Goal: Information Seeking & Learning: Learn about a topic

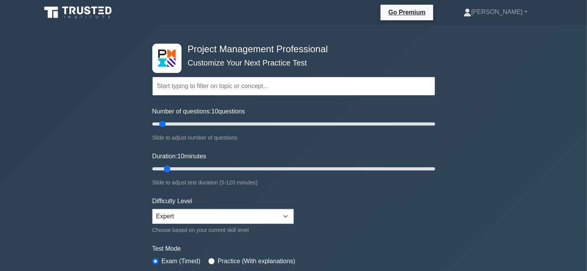
drag, startPoint x: 170, startPoint y: 168, endPoint x: 173, endPoint y: 171, distance: 4.1
click at [171, 169] on input "Duration: 10 minutes" at bounding box center [293, 168] width 283 height 9
click at [172, 167] on input "Duration: 10 minutes" at bounding box center [293, 168] width 283 height 9
drag, startPoint x: 173, startPoint y: 166, endPoint x: 177, endPoint y: 169, distance: 4.5
type input "15"
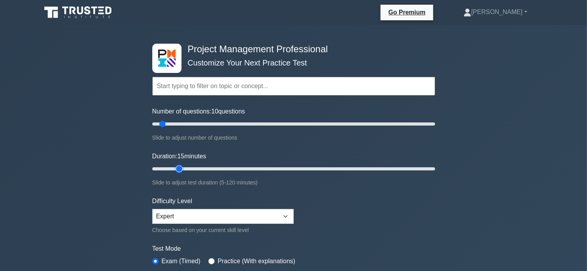
click at [176, 168] on input "Duration: 15 minutes" at bounding box center [293, 168] width 283 height 9
click at [486, 187] on div "Project Management Professional Customize Your Next Practice Test Topics Scope …" at bounding box center [293, 262] width 587 height 475
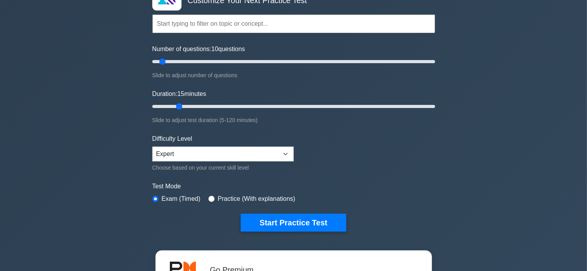
scroll to position [78, 0]
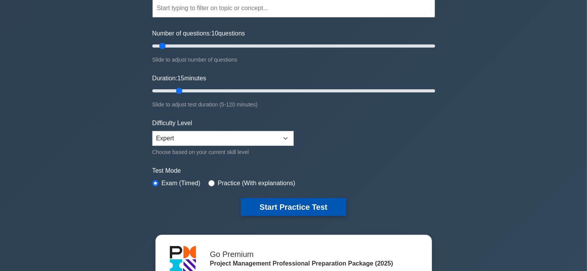
click at [316, 210] on button "Start Practice Test" at bounding box center [293, 207] width 105 height 18
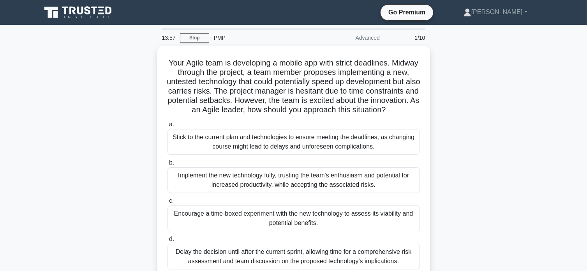
click at [453, 224] on div "Your Agile team is developing a mobile app with strict deadlines. Midway throug…" at bounding box center [294, 168] width 514 height 244
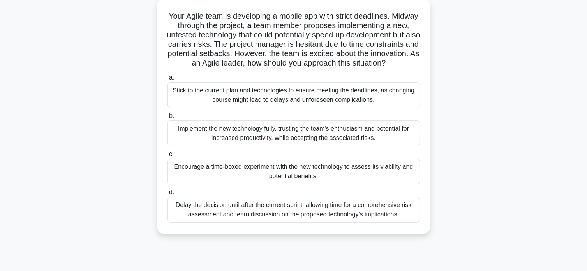
scroll to position [62, 0]
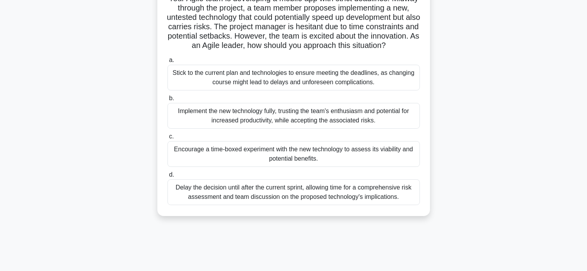
click at [369, 164] on div "Encourage a time-boxed experiment with the new technology to assess its viabili…" at bounding box center [294, 154] width 252 height 26
click at [168, 139] on input "c. Encourage a time-boxed experiment with the new technology to assess its viab…" at bounding box center [168, 136] width 0 height 5
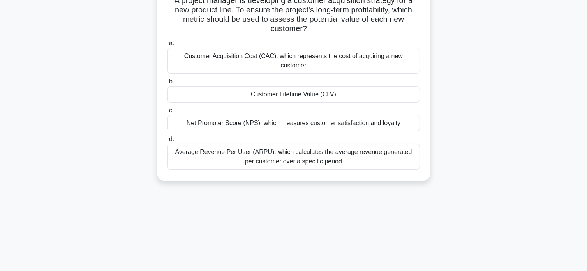
scroll to position [0, 0]
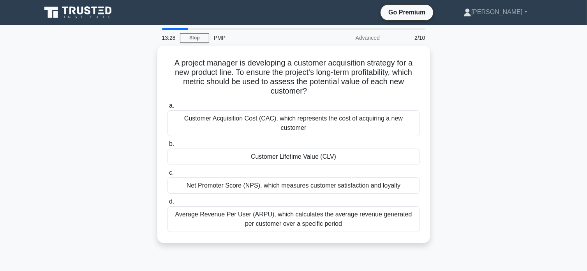
click at [469, 148] on div "A project manager is developing a customer acquisition strategy for a new produ…" at bounding box center [294, 149] width 514 height 206
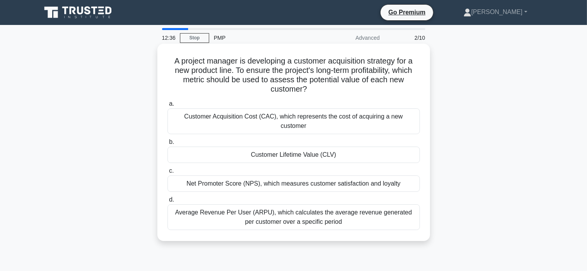
click at [342, 148] on div "Customer Lifetime Value (CLV)" at bounding box center [294, 154] width 252 height 16
click at [168, 145] on input "b. Customer Lifetime Value (CLV)" at bounding box center [168, 141] width 0 height 5
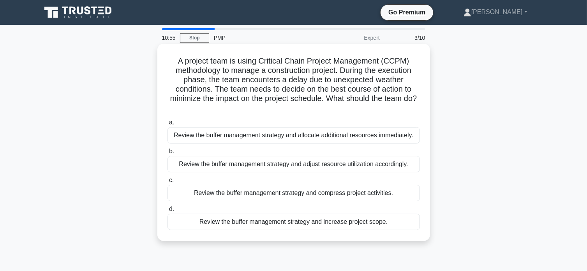
click at [324, 166] on div "Review the buffer management strategy and adjust resource utilization according…" at bounding box center [294, 164] width 252 height 16
click at [168, 154] on input "b. Review the buffer management strategy and adjust resource utilization accord…" at bounding box center [168, 151] width 0 height 5
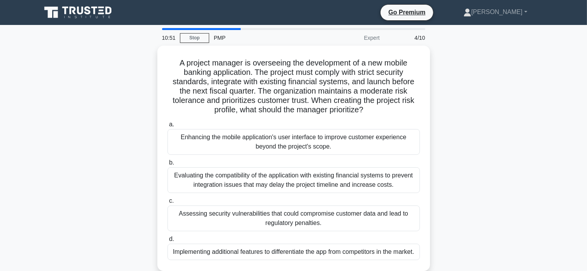
click at [479, 169] on div "A project manager is overseeing the development of a new mobile banking applica…" at bounding box center [294, 163] width 514 height 235
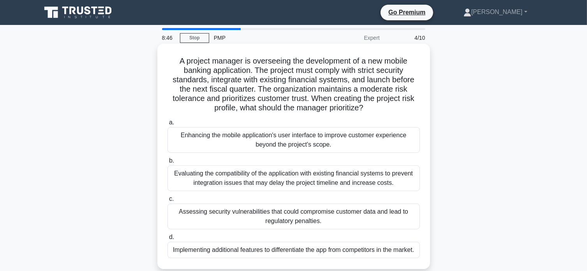
click at [351, 180] on div "Evaluating the compatibility of the application with existing financial systems…" at bounding box center [294, 178] width 252 height 26
click at [168, 163] on input "b. Evaluating the compatibility of the application with existing financial syst…" at bounding box center [168, 160] width 0 height 5
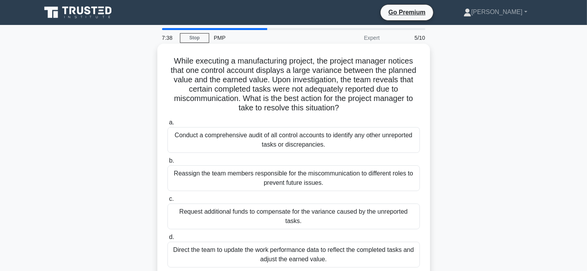
click at [328, 246] on div "Direct the team to update the work performance data to reflect the completed ta…" at bounding box center [294, 255] width 252 height 26
click at [168, 240] on input "d. Direct the team to update the work performance data to reflect the completed…" at bounding box center [168, 237] width 0 height 5
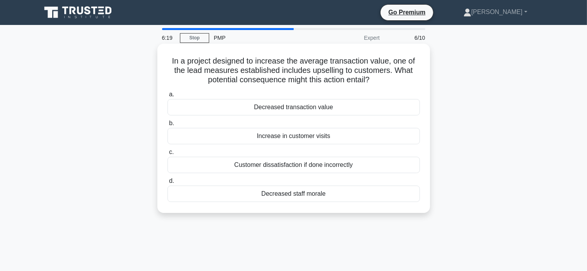
click at [309, 197] on div "Decreased staff morale" at bounding box center [294, 193] width 252 height 16
click at [168, 183] on input "d. Decreased staff morale" at bounding box center [168, 180] width 0 height 5
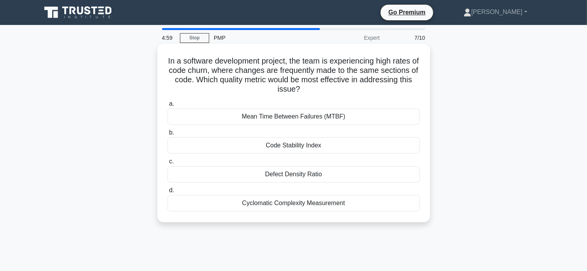
click at [342, 178] on div "Defect Density Ratio" at bounding box center [294, 174] width 252 height 16
click at [168, 164] on input "c. Defect Density Ratio" at bounding box center [168, 161] width 0 height 5
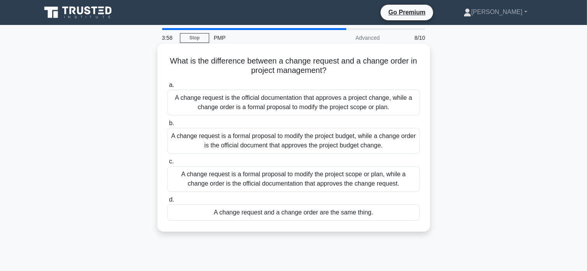
click at [326, 179] on div "A change request is a formal proposal to modify the project scope or plan, whil…" at bounding box center [294, 179] width 252 height 26
click at [168, 164] on input "c. A change request is a formal proposal to modify the project scope or plan, w…" at bounding box center [168, 161] width 0 height 5
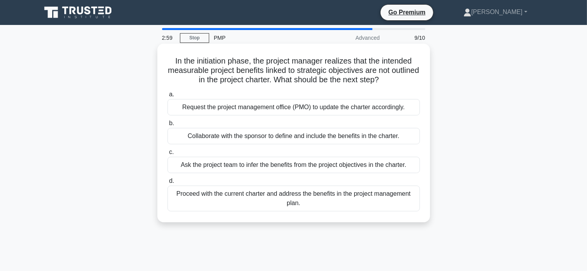
click at [316, 138] on div "Collaborate with the sponsor to define and include the benefits in the charter." at bounding box center [294, 136] width 252 height 16
click at [168, 126] on input "b. Collaborate with the sponsor to define and include the benefits in the chart…" at bounding box center [168, 123] width 0 height 5
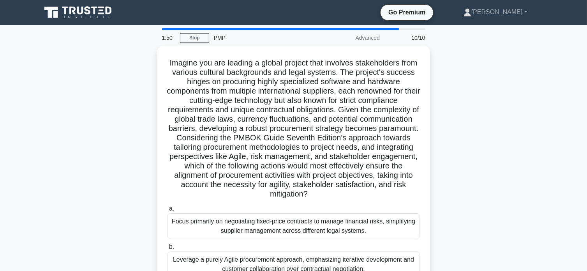
click at [484, 191] on div ".spinner_0XTQ{transform-origin:center;animation:spinner_y6GP .75s linear infini…" at bounding box center [294, 210] width 514 height 328
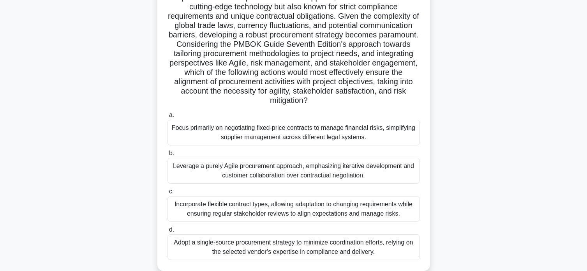
scroll to position [109, 0]
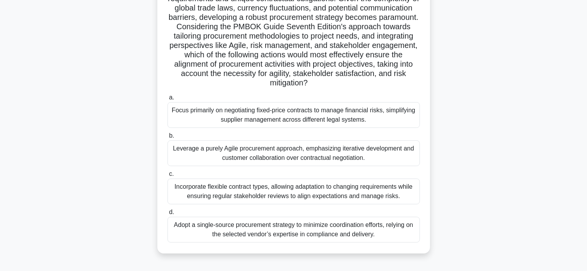
click at [321, 189] on div "Incorporate flexible contract types, allowing adaptation to changing requiremen…" at bounding box center [294, 191] width 252 height 26
click at [168, 176] on input "c. Incorporate flexible contract types, allowing adaptation to changing require…" at bounding box center [168, 173] width 0 height 5
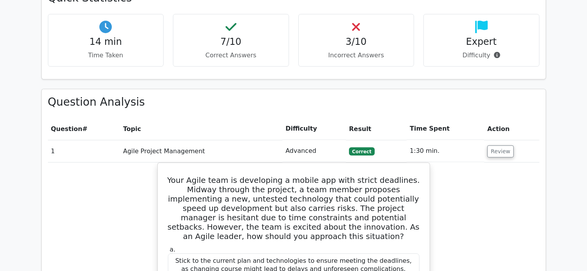
scroll to position [545, 0]
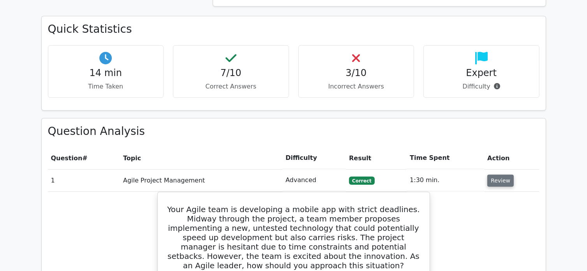
click at [505, 175] on button "Review" at bounding box center [500, 181] width 26 height 12
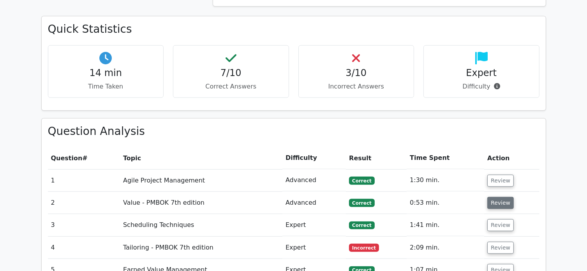
click at [497, 197] on button "Review" at bounding box center [500, 203] width 26 height 12
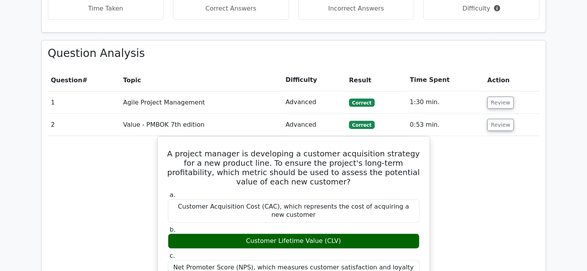
scroll to position [561, 0]
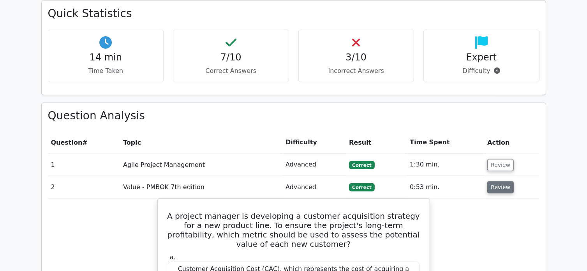
click at [499, 181] on button "Review" at bounding box center [500, 187] width 26 height 12
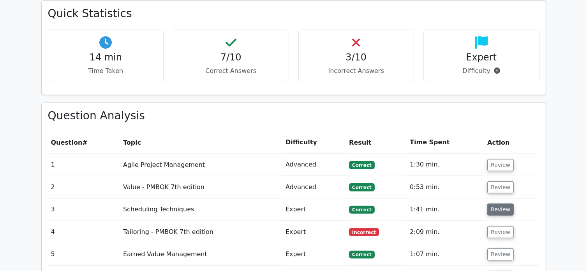
click at [501, 203] on button "Review" at bounding box center [500, 209] width 26 height 12
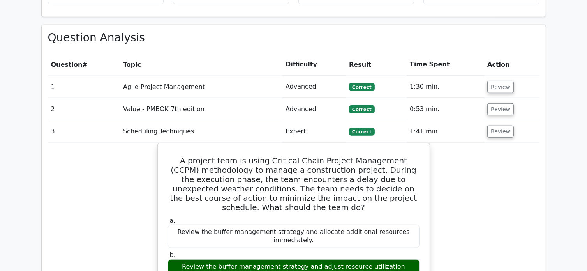
scroll to position [592, 0]
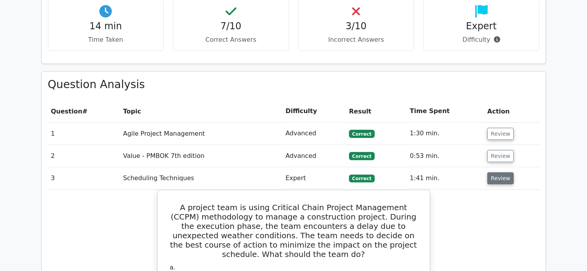
click at [499, 172] on button "Review" at bounding box center [500, 178] width 26 height 12
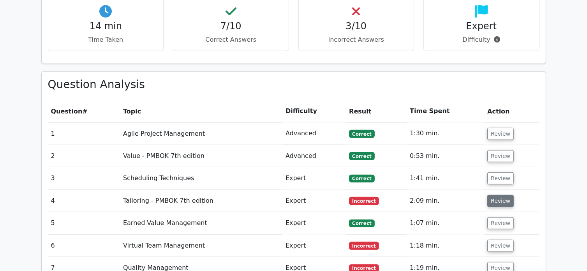
click at [499, 195] on button "Review" at bounding box center [500, 201] width 26 height 12
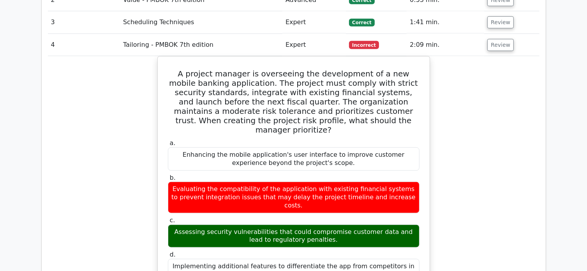
scroll to position [717, 0]
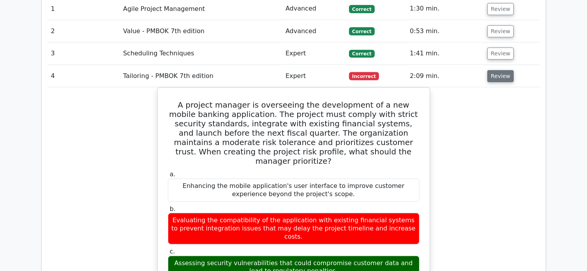
click at [499, 70] on button "Review" at bounding box center [500, 76] width 26 height 12
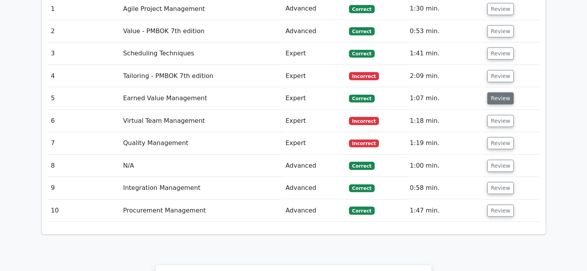
click at [501, 92] on button "Review" at bounding box center [500, 98] width 26 height 12
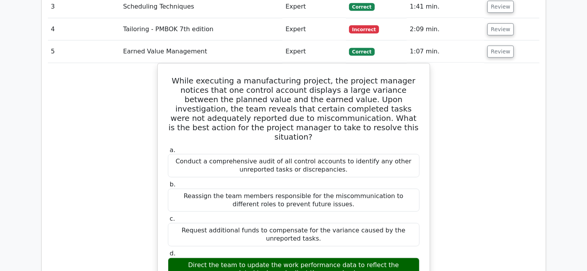
scroll to position [639, 0]
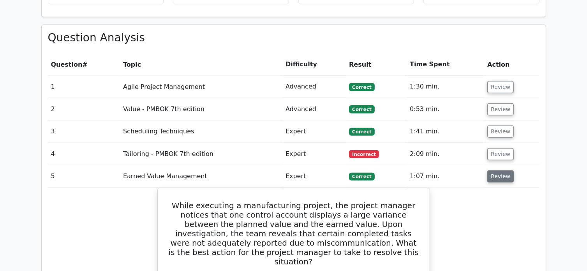
click at [499, 170] on button "Review" at bounding box center [500, 176] width 26 height 12
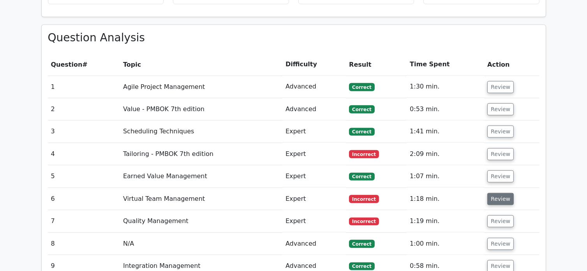
click at [501, 193] on button "Review" at bounding box center [500, 199] width 26 height 12
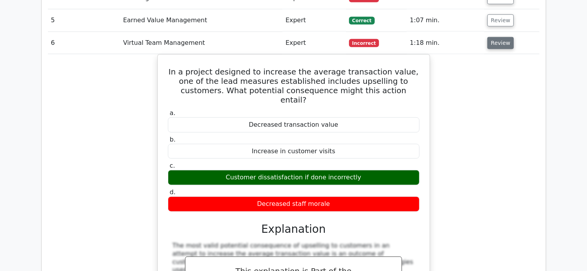
scroll to position [748, 0]
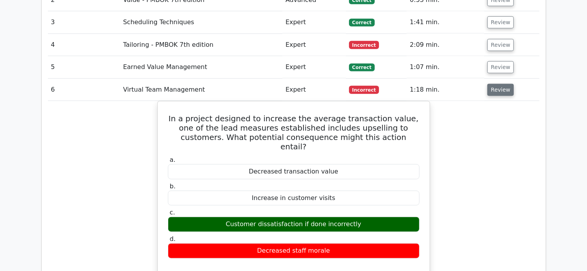
click at [498, 84] on button "Review" at bounding box center [500, 90] width 26 height 12
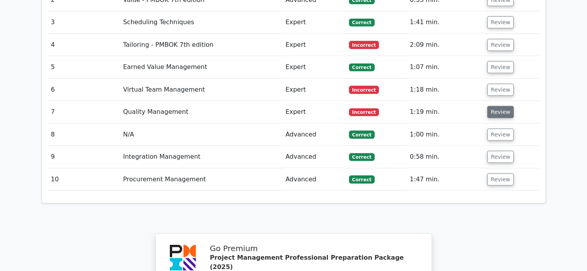
click at [500, 106] on button "Review" at bounding box center [500, 112] width 26 height 12
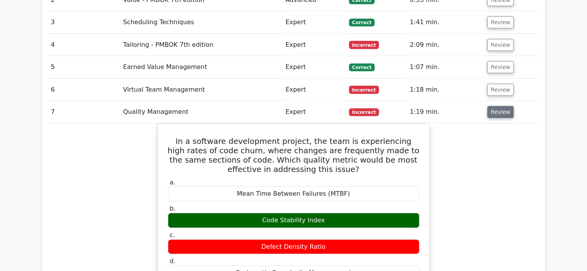
click at [500, 106] on button "Review" at bounding box center [500, 112] width 26 height 12
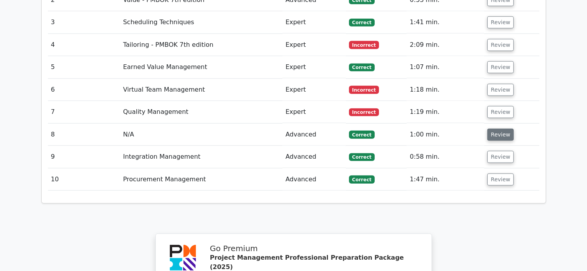
click at [498, 129] on button "Review" at bounding box center [500, 135] width 26 height 12
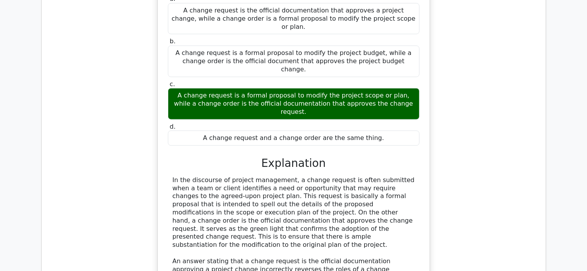
scroll to position [842, 0]
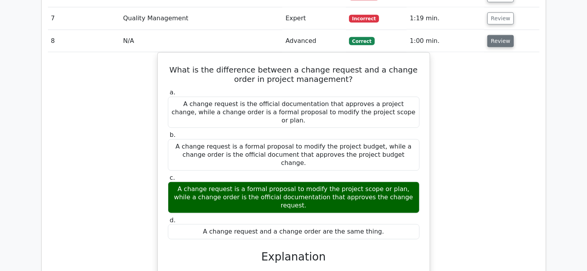
click at [505, 35] on button "Review" at bounding box center [500, 41] width 26 height 12
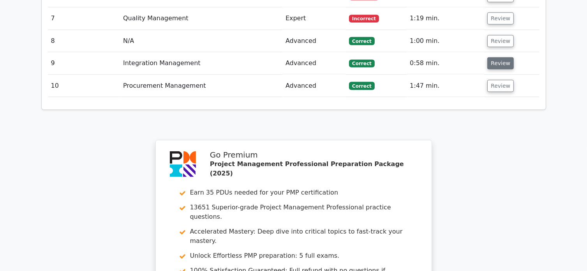
click at [502, 57] on button "Review" at bounding box center [500, 63] width 26 height 12
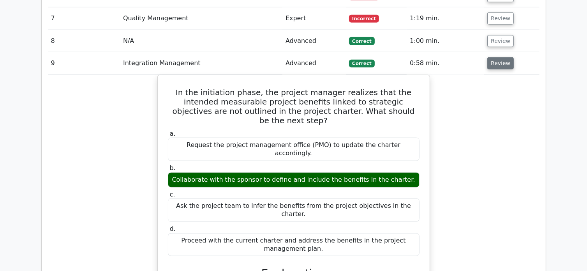
click at [496, 57] on button "Review" at bounding box center [500, 63] width 26 height 12
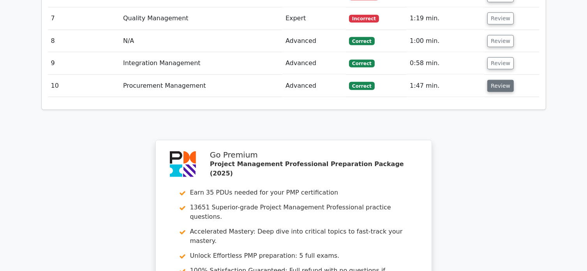
click at [496, 80] on button "Review" at bounding box center [500, 86] width 26 height 12
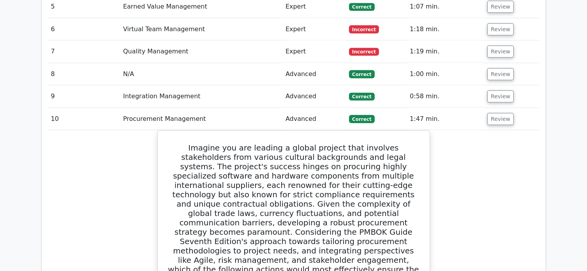
scroll to position [748, 0]
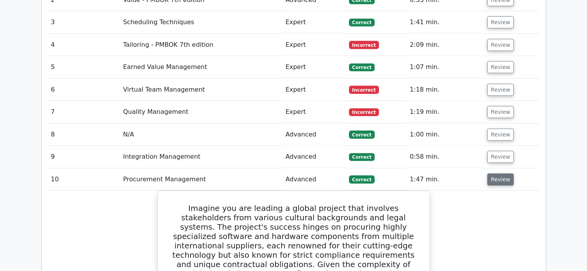
click at [496, 173] on button "Review" at bounding box center [500, 179] width 26 height 12
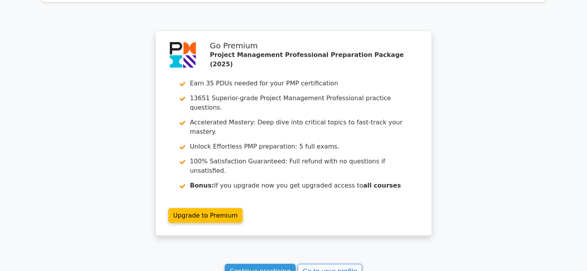
scroll to position [1010, 0]
